Goal: Transaction & Acquisition: Book appointment/travel/reservation

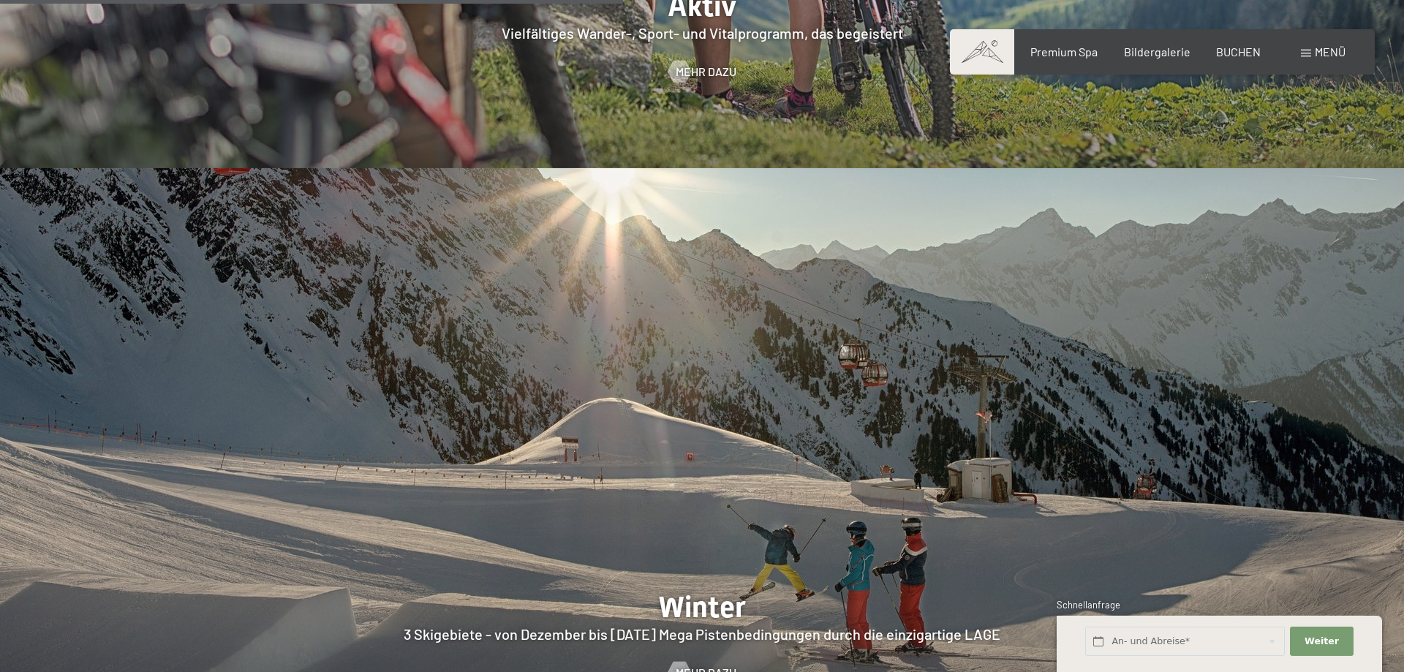
scroll to position [3655, 0]
click at [1313, 52] on div "Menü" at bounding box center [1323, 52] width 45 height 16
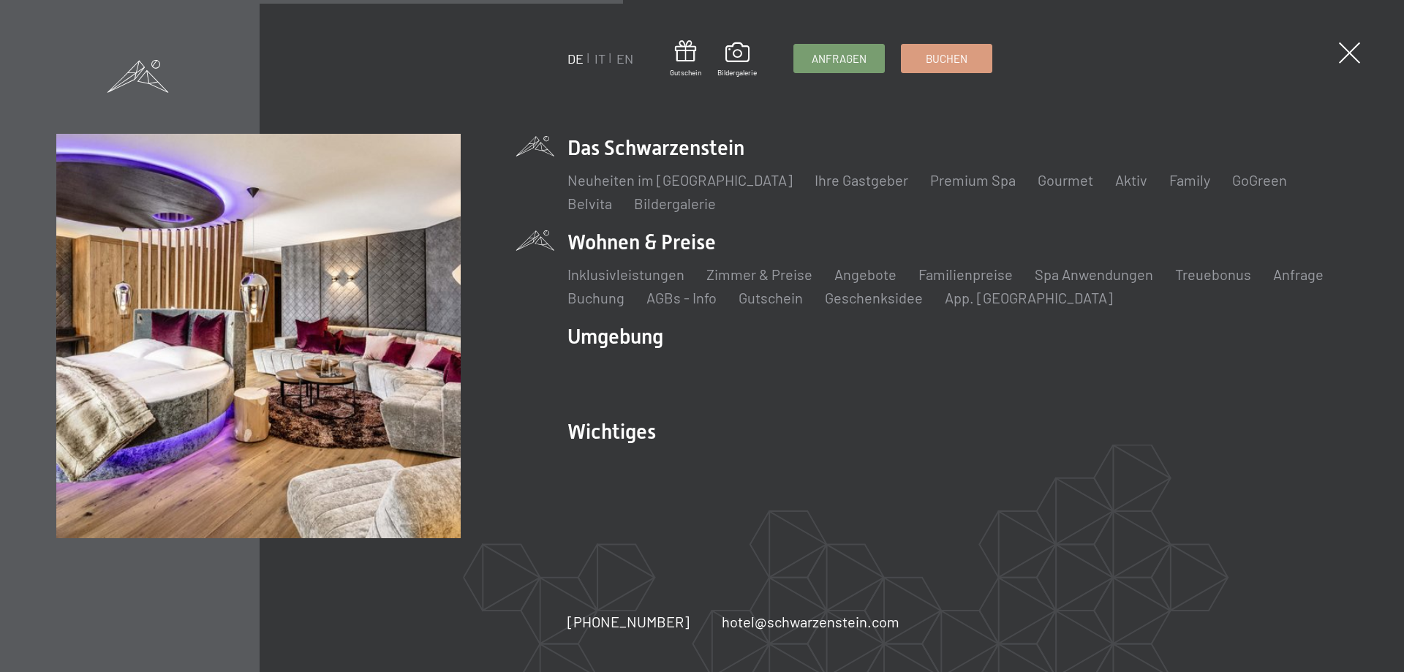
click at [696, 241] on li "Wohnen & Preise Inklusivleistungen Zimmer & Preise Liste Angebote Liste Familie…" at bounding box center [957, 268] width 780 height 80
click at [611, 241] on li "Wohnen & Preise Inklusivleistungen Zimmer & Preise Liste Angebote Liste Familie…" at bounding box center [957, 268] width 780 height 80
click at [750, 273] on link "Zimmer & Preise" at bounding box center [759, 274] width 106 height 18
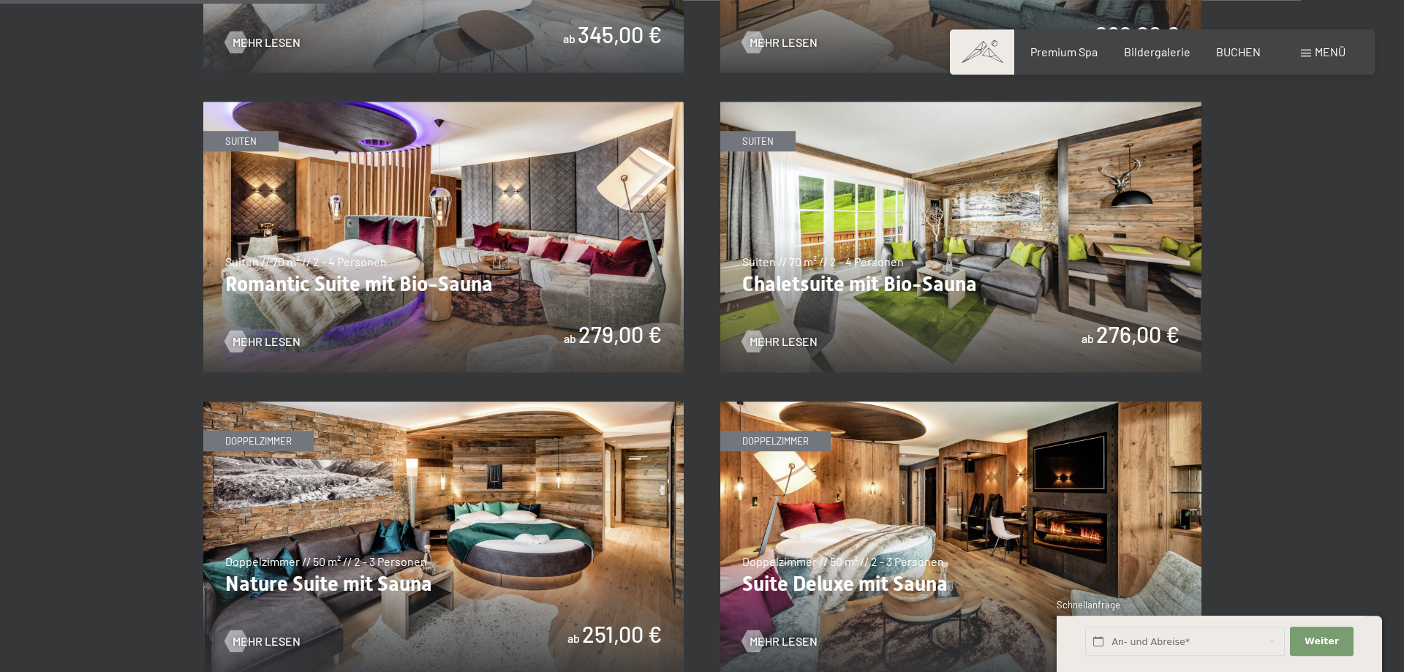
scroll to position [1193, 0]
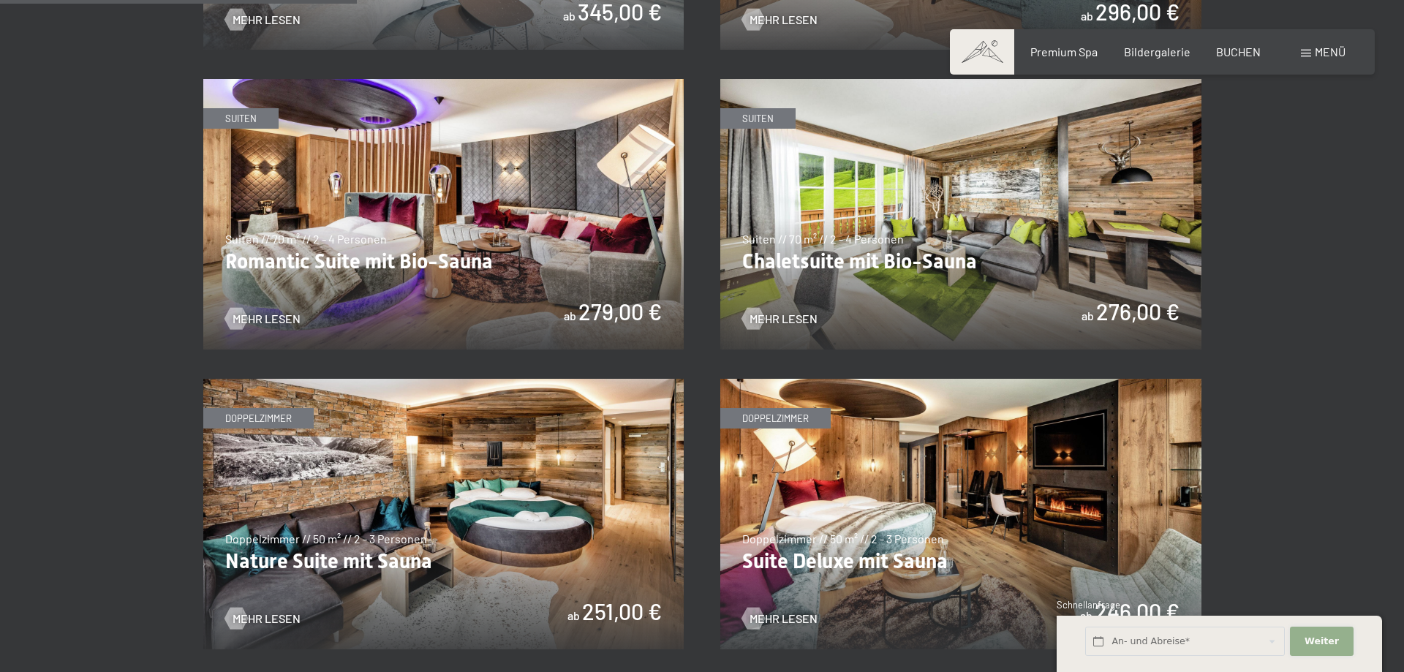
click at [1325, 636] on span "Weiter" at bounding box center [1321, 641] width 34 height 13
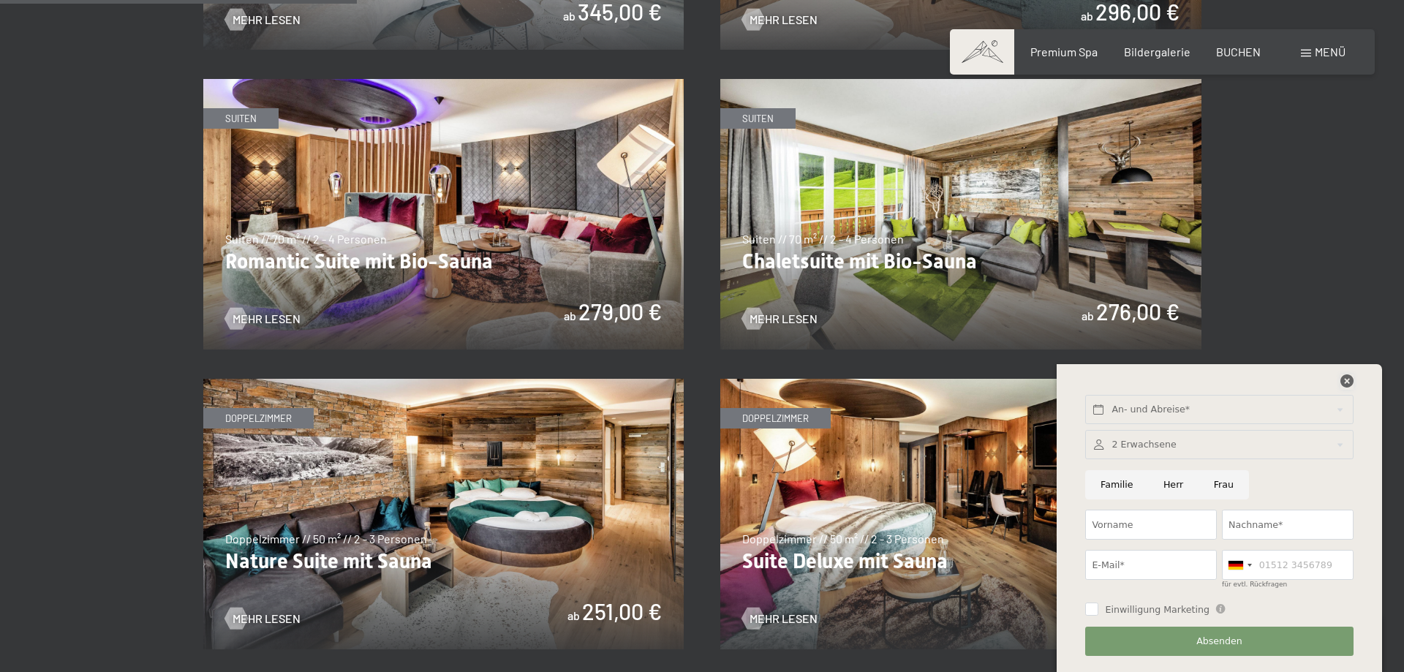
click at [1351, 380] on icon at bounding box center [1346, 380] width 13 height 13
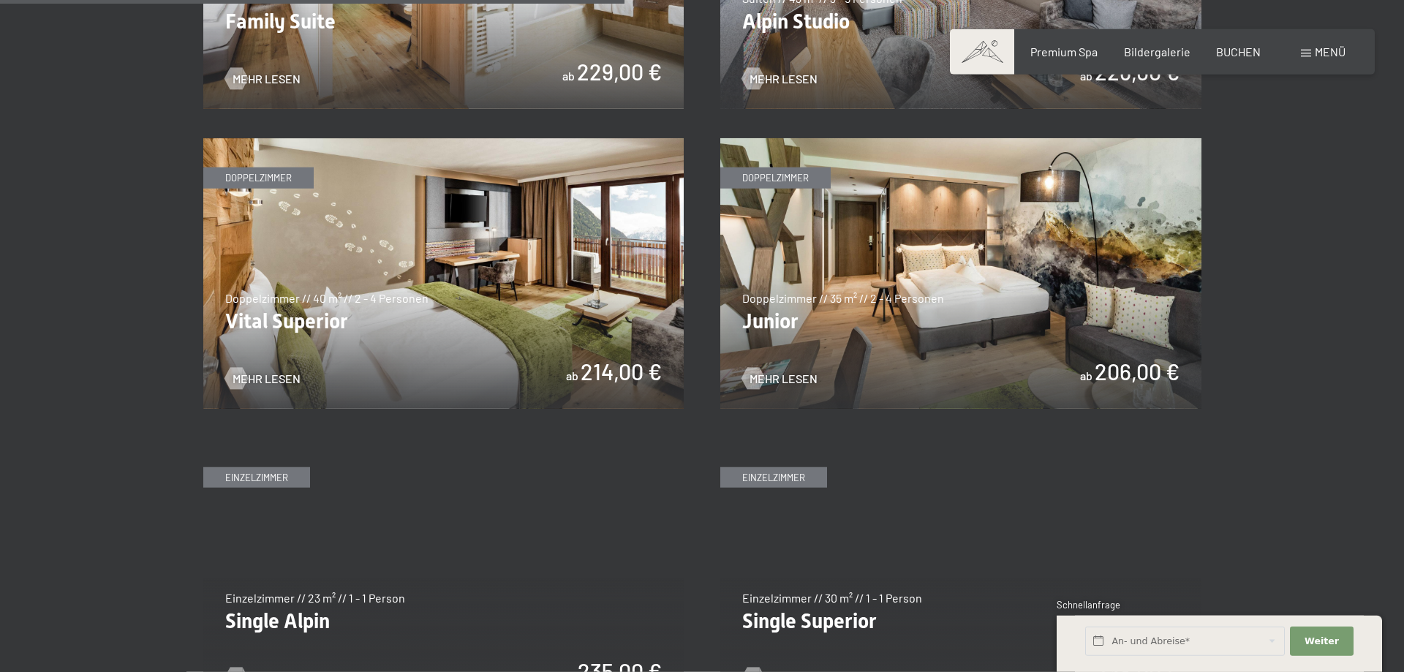
scroll to position [2014, 0]
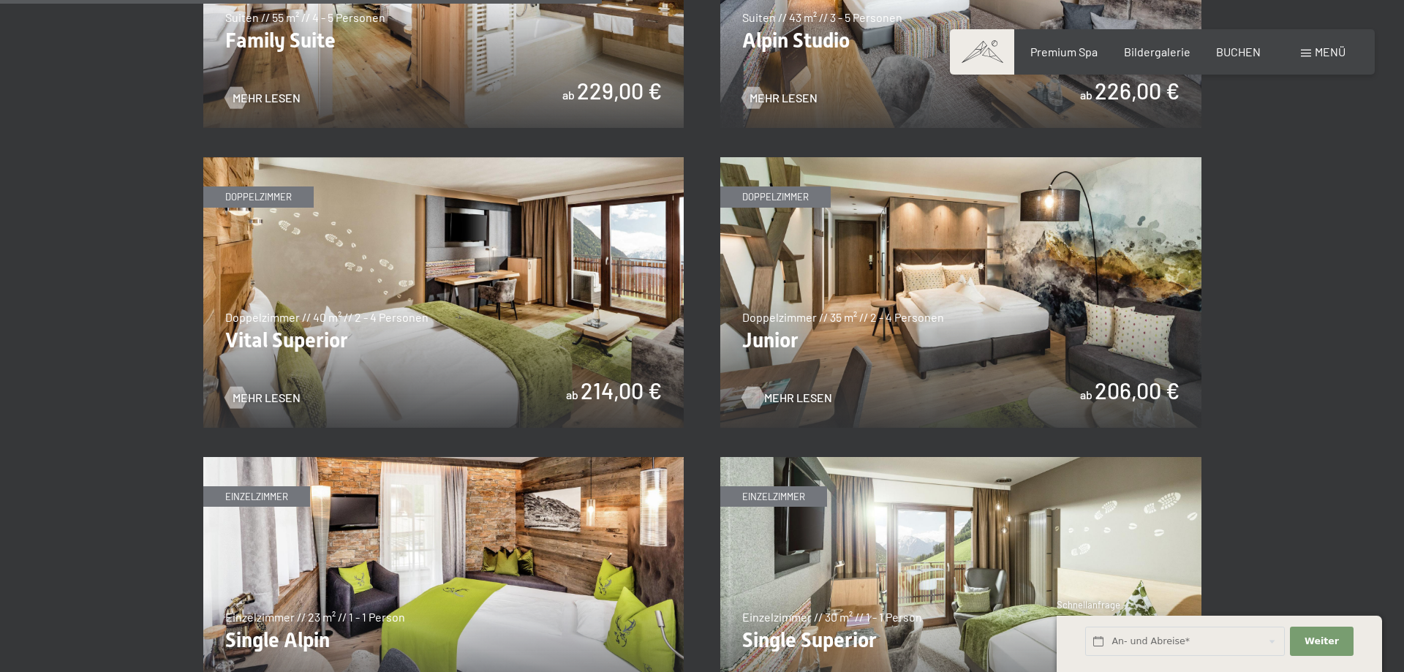
click at [777, 396] on span "Mehr Lesen" at bounding box center [798, 398] width 68 height 16
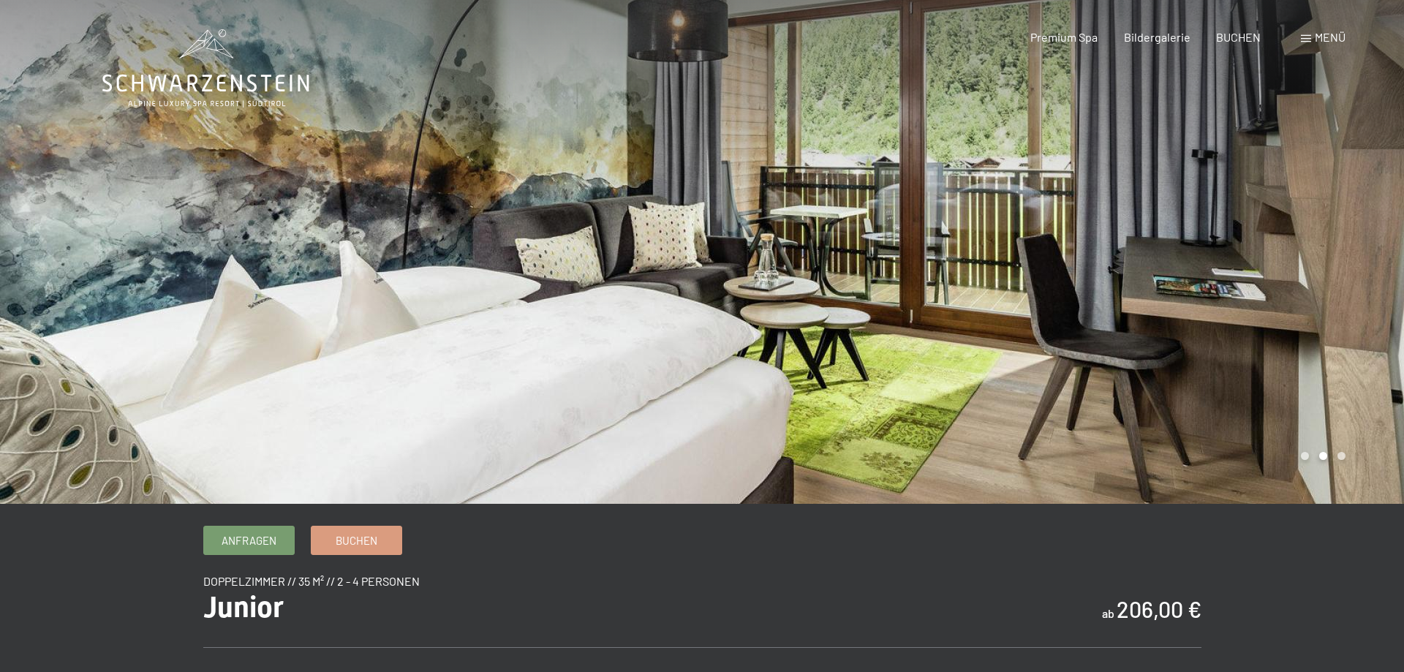
click at [1381, 261] on div at bounding box center [1053, 252] width 702 height 504
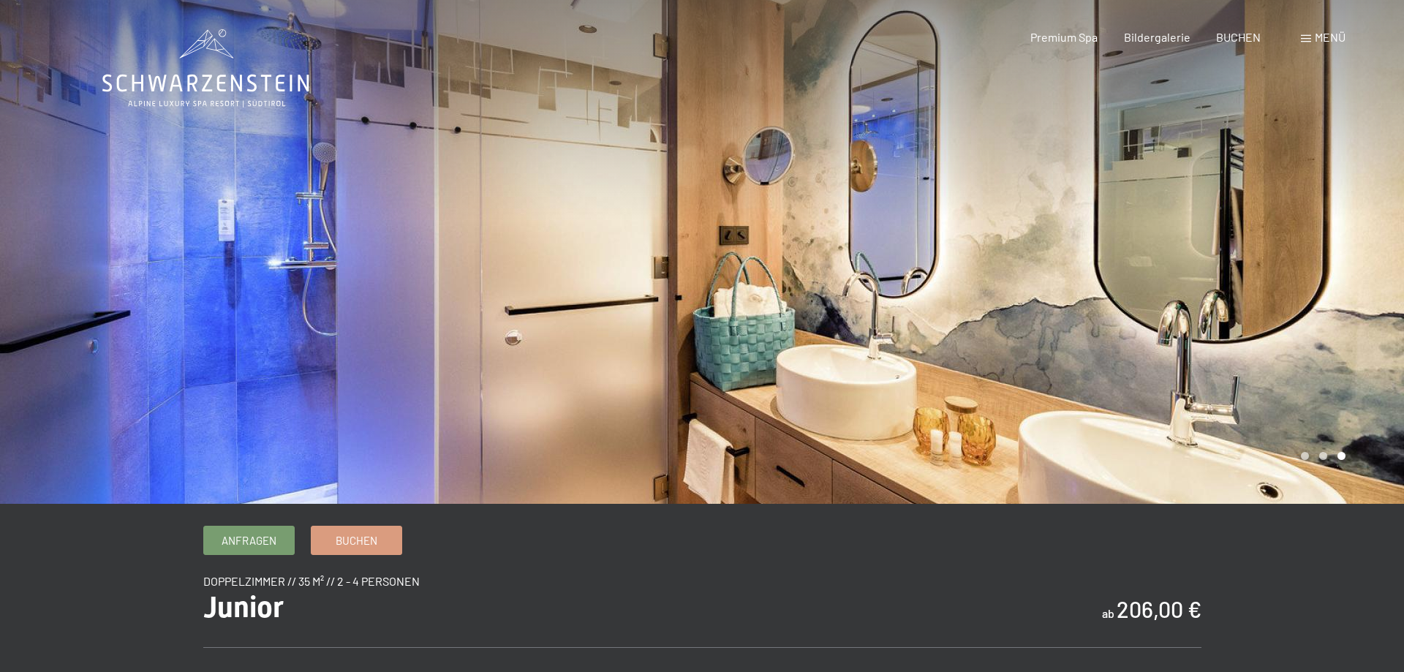
click at [1381, 261] on div at bounding box center [1053, 252] width 702 height 504
